Goal: Go to known website: Go to known website

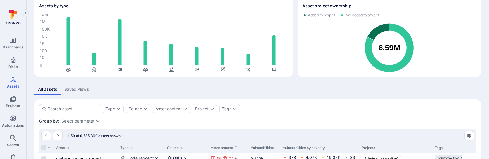
scroll to position [72, 0]
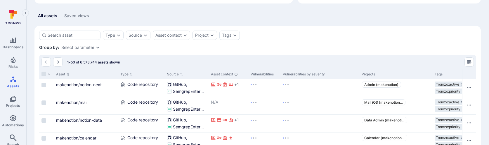
scroll to position [104, 0]
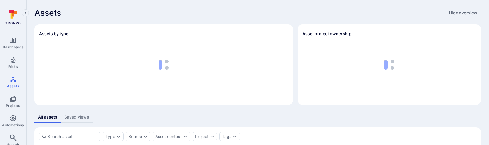
scroll to position [104, 0]
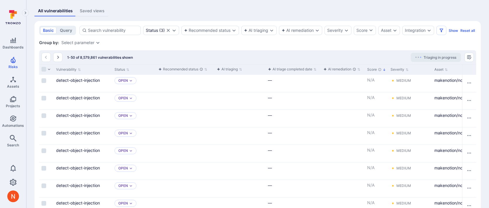
scroll to position [118, 0]
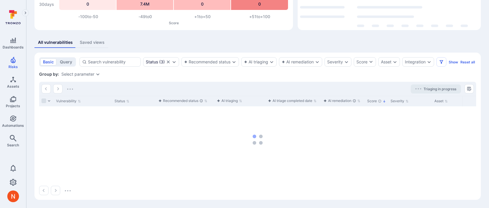
scroll to position [89, 0]
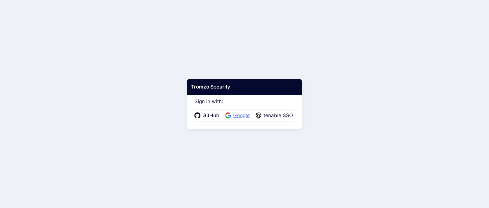
click at [240, 116] on span "Google" at bounding box center [241, 116] width 20 height 8
